Goal: Task Accomplishment & Management: Manage account settings

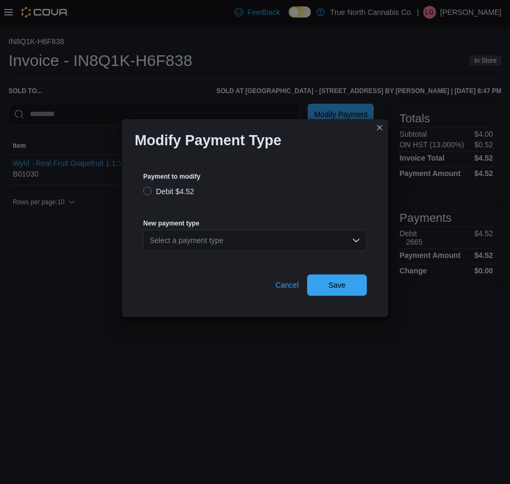
click at [283, 238] on div "Select a payment type" at bounding box center [254, 240] width 223 height 21
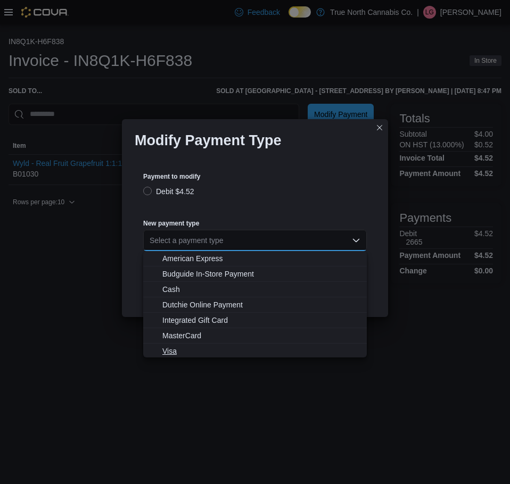
click at [176, 349] on span "Visa" at bounding box center [261, 351] width 198 height 11
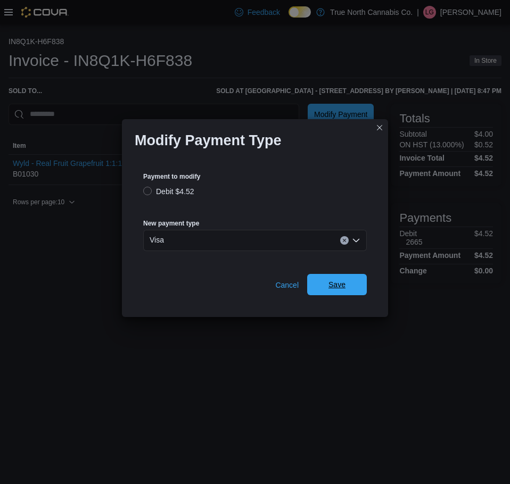
click at [331, 288] on span "Save" at bounding box center [336, 284] width 17 height 11
